Goal: Find specific page/section: Find specific page/section

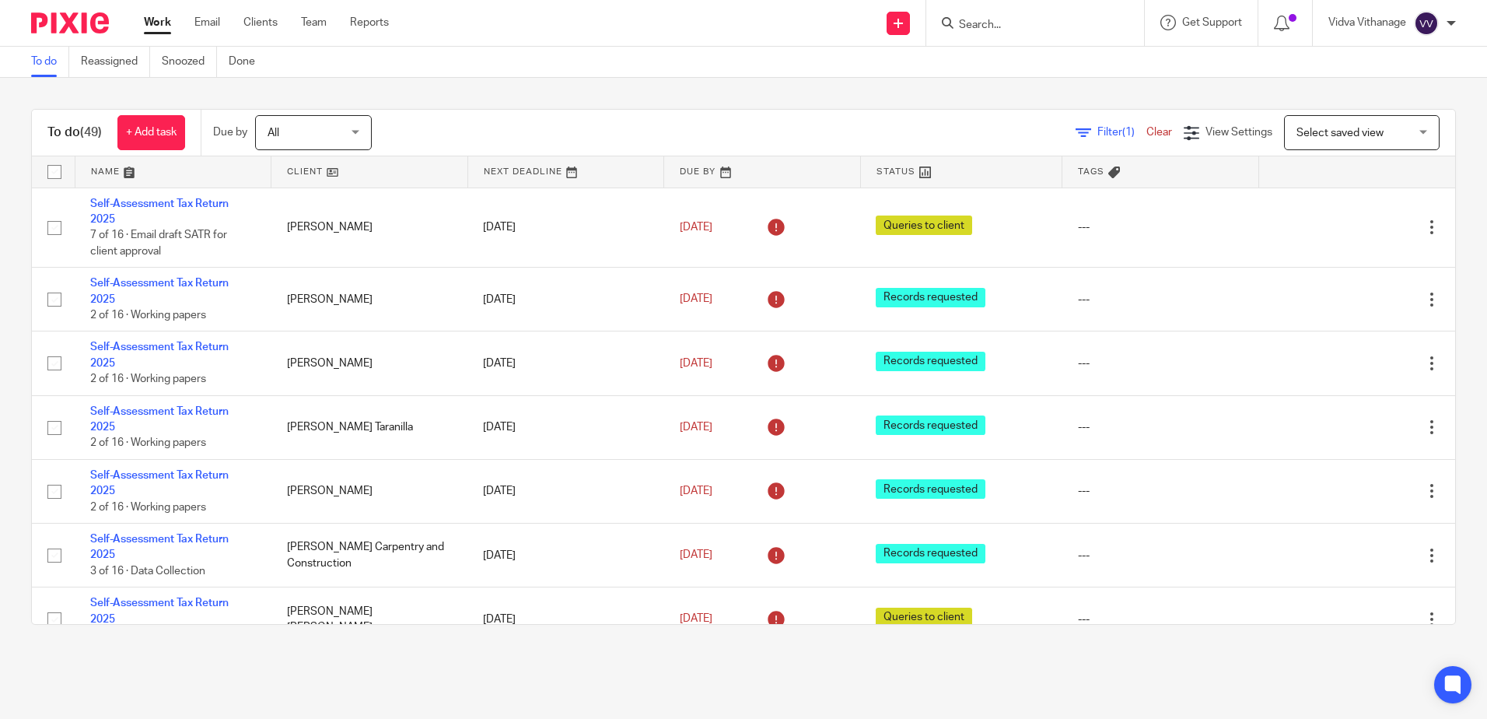
scroll to position [904, 0]
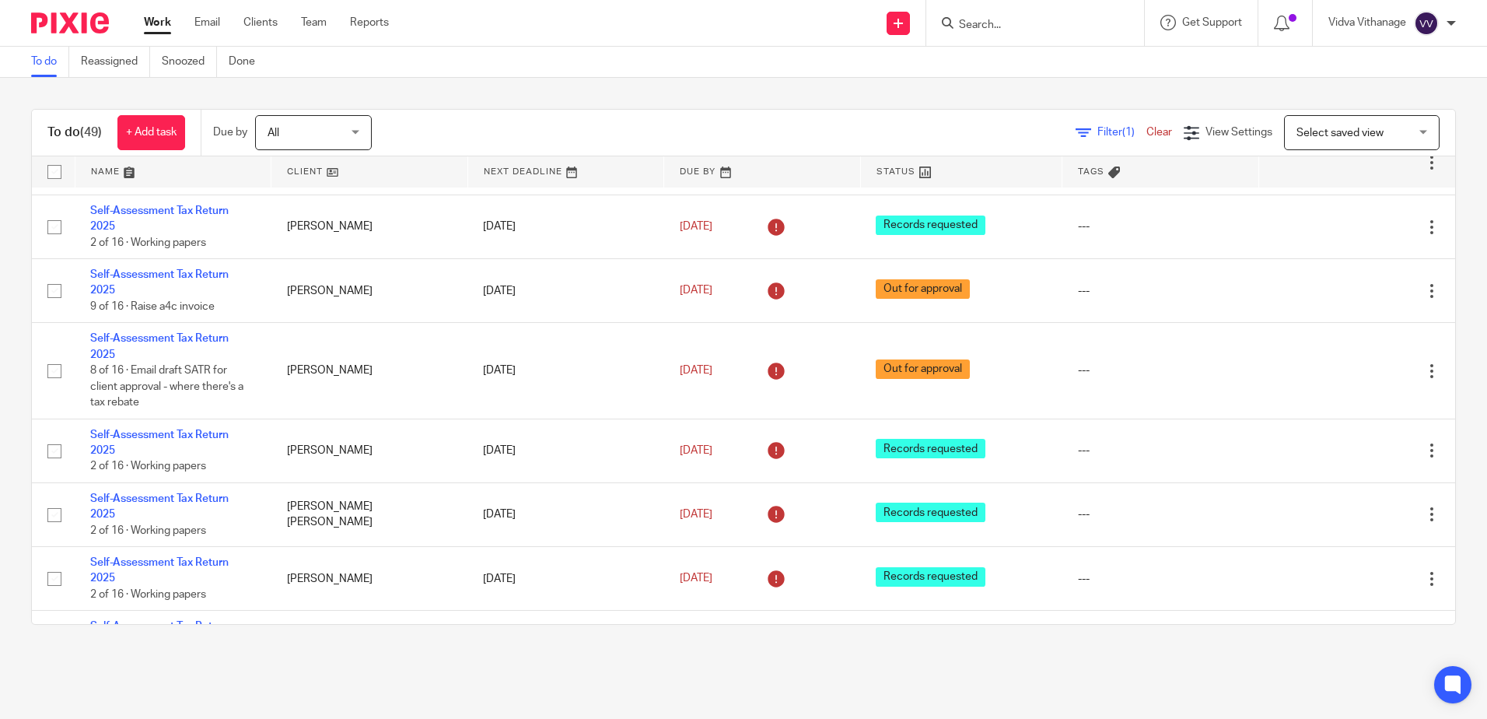
click at [154, 20] on link "Work" at bounding box center [157, 23] width 27 height 16
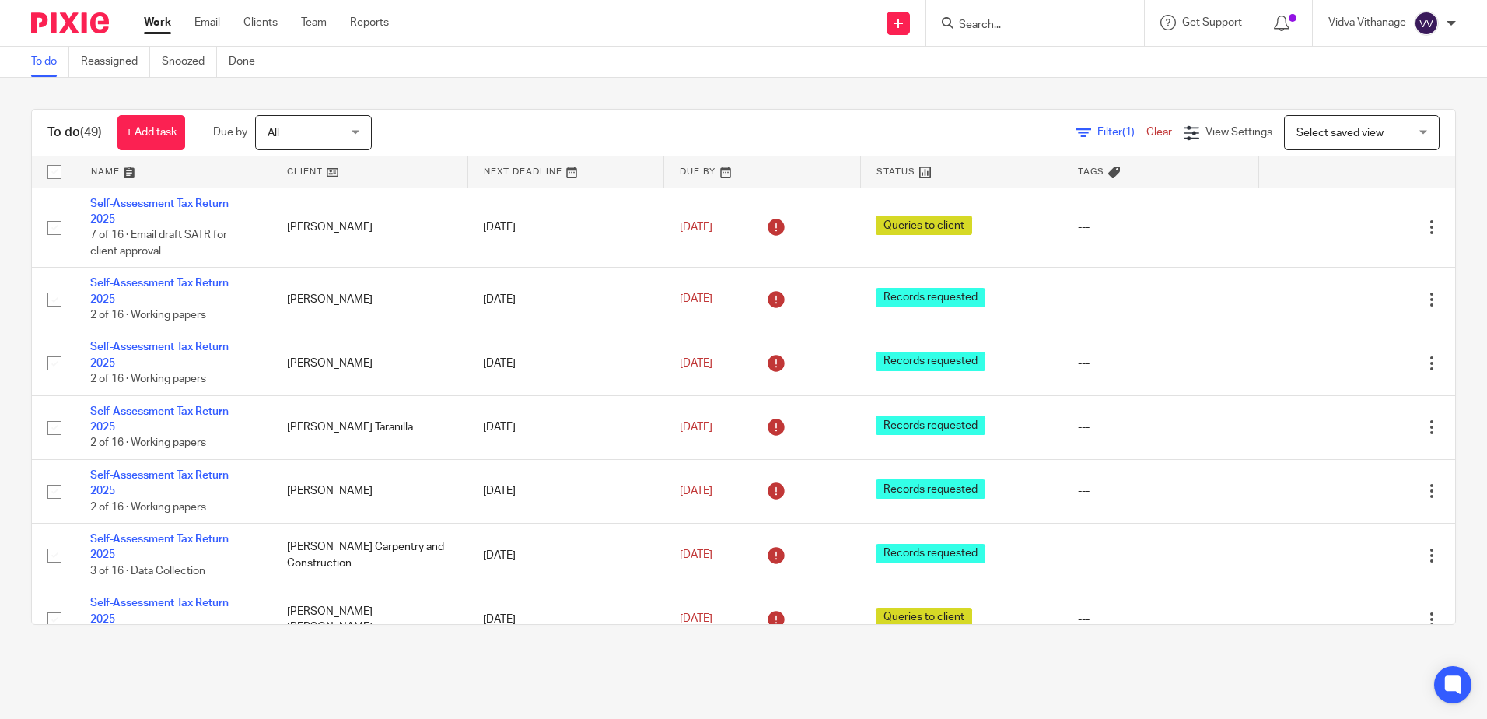
click at [1055, 26] on input "Search" at bounding box center [1027, 26] width 140 height 14
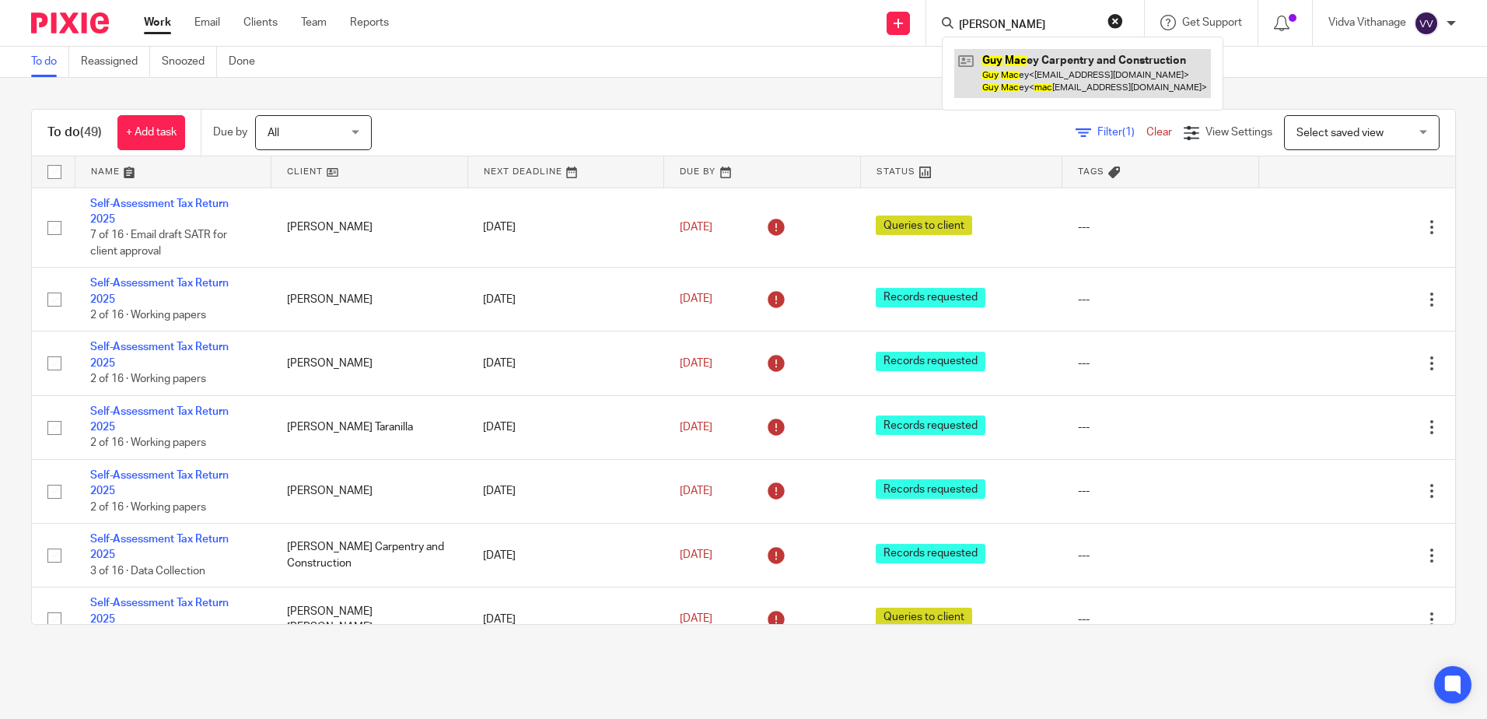
type input "guy mac"
click at [1061, 62] on link at bounding box center [1082, 73] width 257 height 48
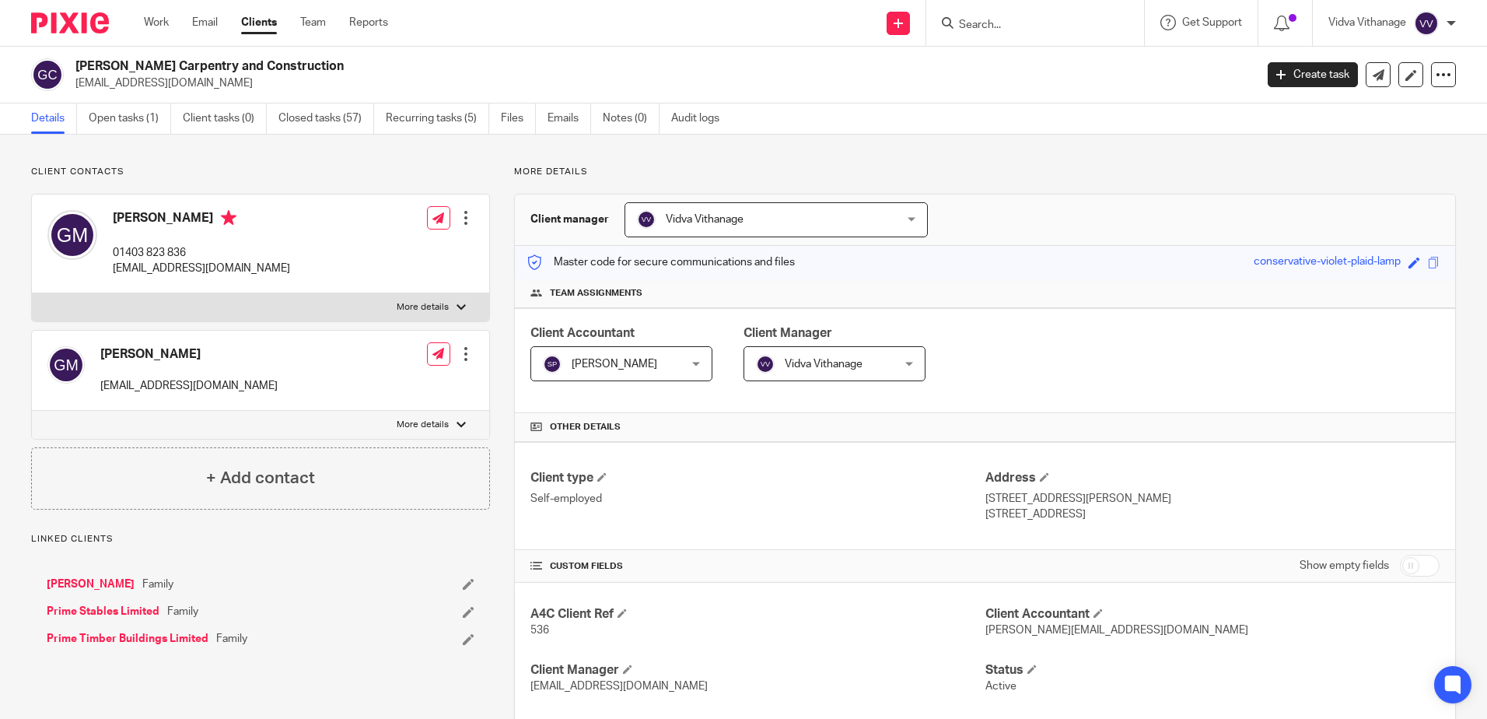
drag, startPoint x: 278, startPoint y: 72, endPoint x: 79, endPoint y: 67, distance: 199.1
click at [79, 67] on h2 "[PERSON_NAME] Carpentry and Construction" at bounding box center [542, 66] width 935 height 16
click at [578, 62] on h2 "[PERSON_NAME] Carpentry and Construction" at bounding box center [542, 66] width 935 height 16
